Goal: Check status: Check status

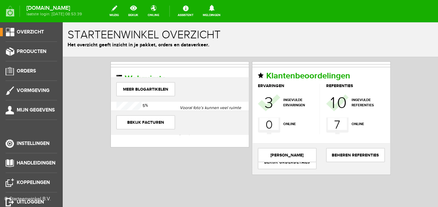
click at [28, 31] on span "Overzicht" at bounding box center [30, 32] width 27 height 6
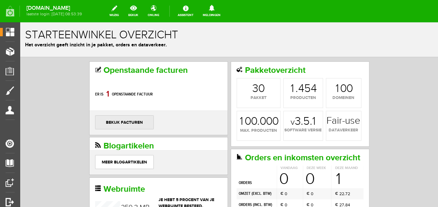
click at [125, 123] on link "bekijk facturen" at bounding box center [124, 122] width 58 height 14
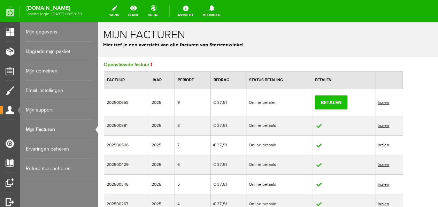
click at [343, 104] on link "Betalen" at bounding box center [330, 102] width 33 height 14
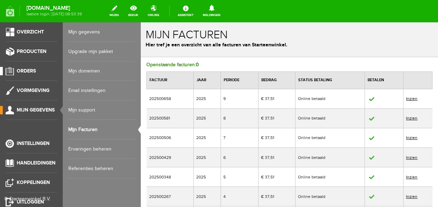
click at [22, 71] on span "Orders" at bounding box center [26, 71] width 19 height 6
